Goal: Task Accomplishment & Management: Use online tool/utility

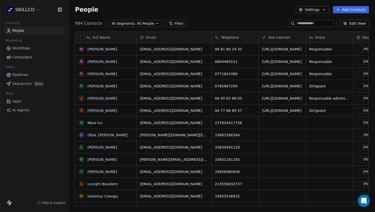
scroll to position [187, 306]
click at [300, 25] on input at bounding box center [315, 23] width 36 height 5
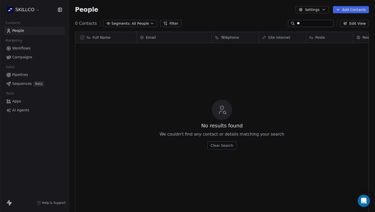
type input "*"
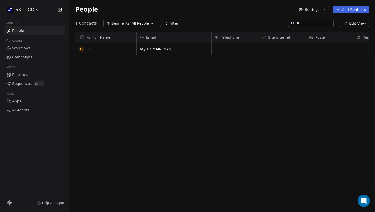
type input "*"
click at [295, 20] on div "*" at bounding box center [311, 23] width 46 height 7
click at [297, 22] on input "*" at bounding box center [315, 23] width 36 height 5
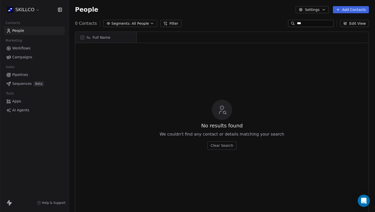
scroll to position [0, 0]
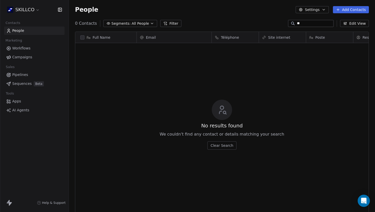
type input "*"
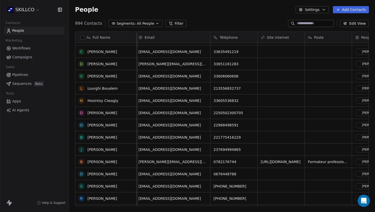
scroll to position [107, 0]
click at [98, 66] on link "[PERSON_NAME]" at bounding box center [102, 64] width 30 height 4
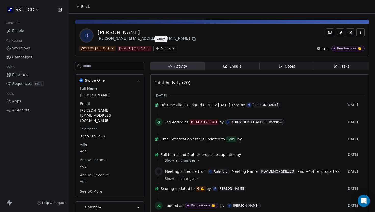
click at [192, 39] on icon at bounding box center [194, 39] width 4 height 4
click at [283, 67] on div "Notes" at bounding box center [286, 66] width 16 height 5
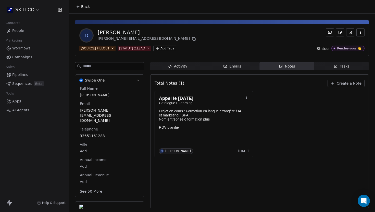
click at [347, 83] on span "Create a Note" at bounding box center [349, 83] width 25 height 5
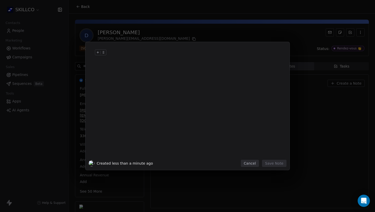
click at [107, 59] on div at bounding box center [193, 102] width 177 height 115
click at [114, 68] on div at bounding box center [195, 70] width 174 height 6
click at [109, 57] on div at bounding box center [195, 58] width 174 height 12
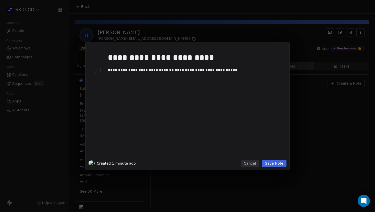
click at [109, 70] on div "**********" at bounding box center [195, 70] width 174 height 6
click at [228, 69] on div "**********" at bounding box center [195, 70] width 174 height 6
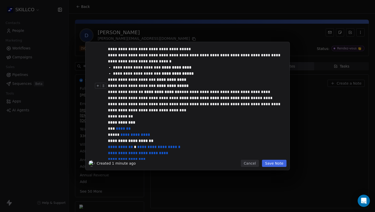
scroll to position [228, 0]
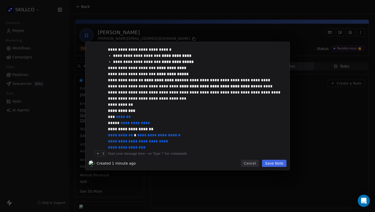
click at [275, 164] on button "Save Note" at bounding box center [274, 163] width 24 height 7
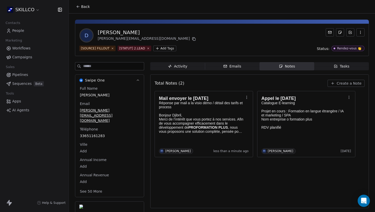
click at [235, 68] on div "Emails" at bounding box center [232, 66] width 18 height 5
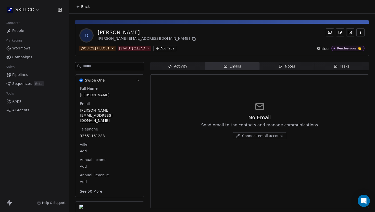
click at [170, 65] on icon "button" at bounding box center [170, 66] width 4 height 4
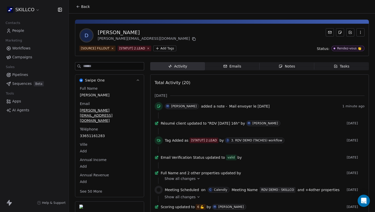
click at [81, 8] on span "Back" at bounding box center [85, 6] width 9 height 5
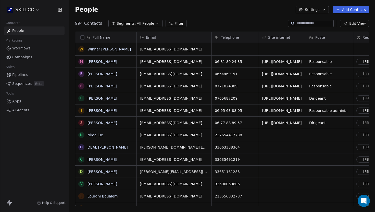
scroll to position [187, 306]
